Goal: Information Seeking & Learning: Learn about a topic

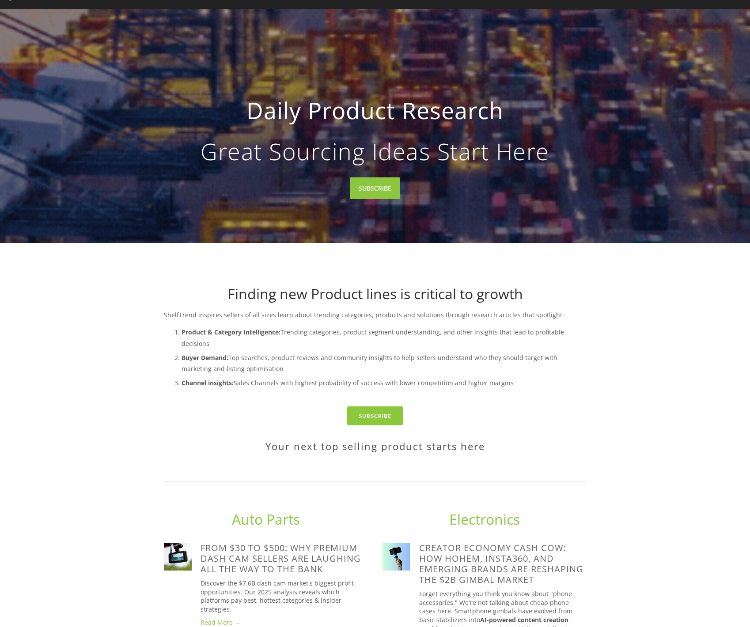
scroll to position [49, 0]
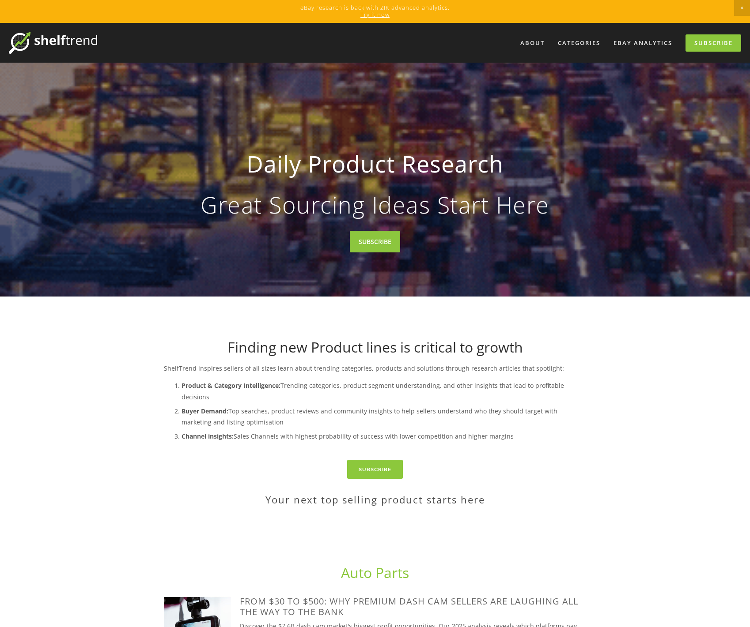
click at [373, 13] on link "Try it now" at bounding box center [374, 15] width 29 height 8
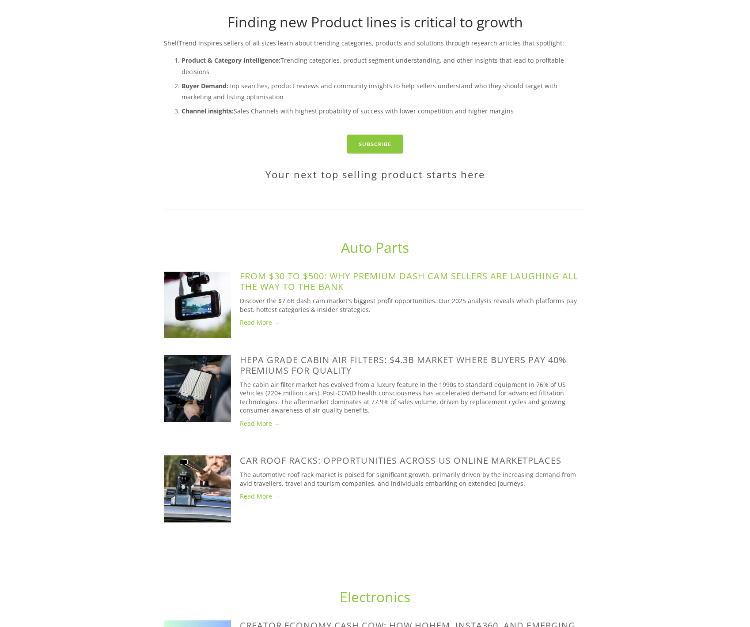
scroll to position [325, 0]
drag, startPoint x: 240, startPoint y: 325, endPoint x: 300, endPoint y: 324, distance: 60.5
click at [300, 332] on div "[DATE]" at bounding box center [413, 336] width 346 height 8
drag, startPoint x: 242, startPoint y: 423, endPoint x: 289, endPoint y: 429, distance: 46.7
click at [289, 433] on div "[DATE]" at bounding box center [413, 437] width 346 height 8
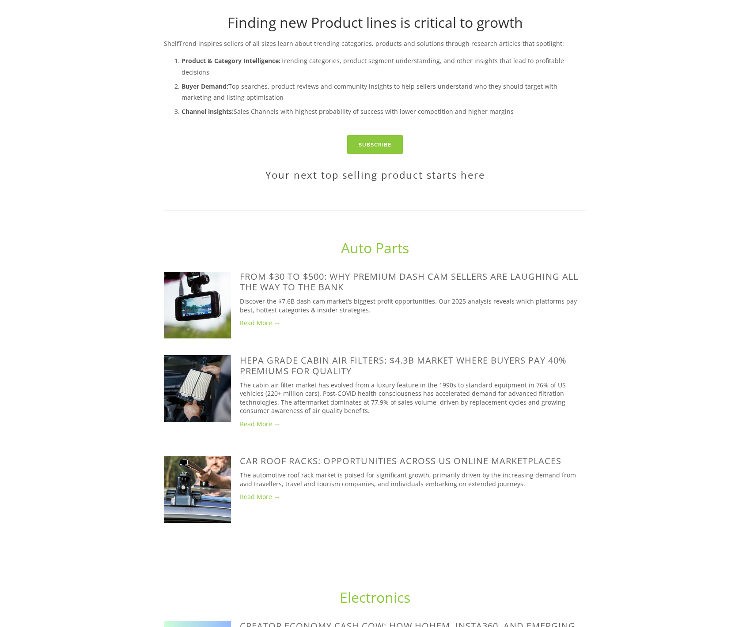
click at [257, 433] on time "[DATE]" at bounding box center [248, 437] width 17 height 8
drag, startPoint x: 238, startPoint y: 427, endPoint x: 283, endPoint y: 429, distance: 44.2
click at [283, 429] on div "[DATE] HEPA Grade Cabin Air Filters: $4.3B Market Where Buyers Pay 40% Premiums…" at bounding box center [375, 402] width 422 height 94
click at [342, 433] on div "[DATE]" at bounding box center [413, 437] width 346 height 8
